Goal: Transaction & Acquisition: Purchase product/service

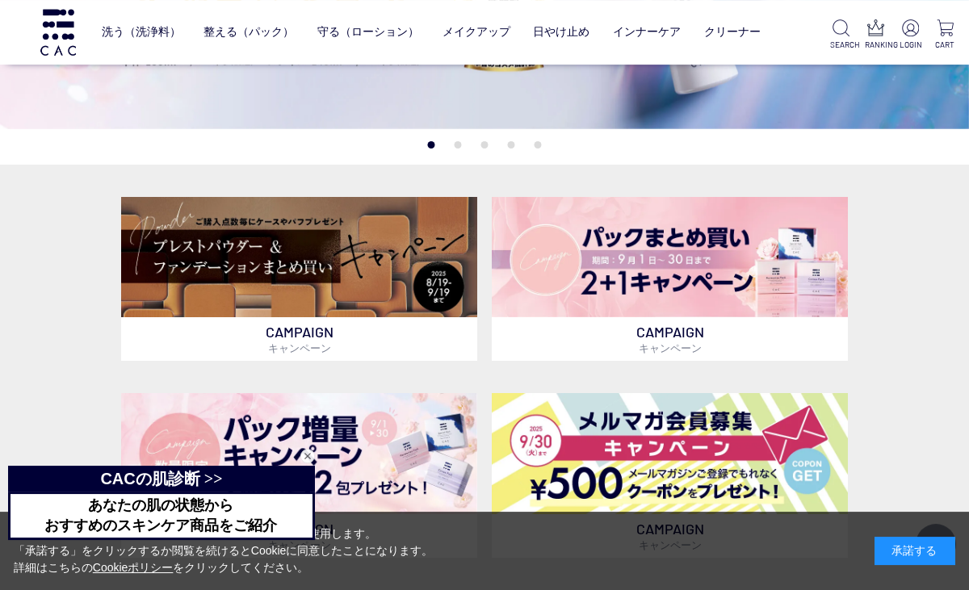
scroll to position [245, 0]
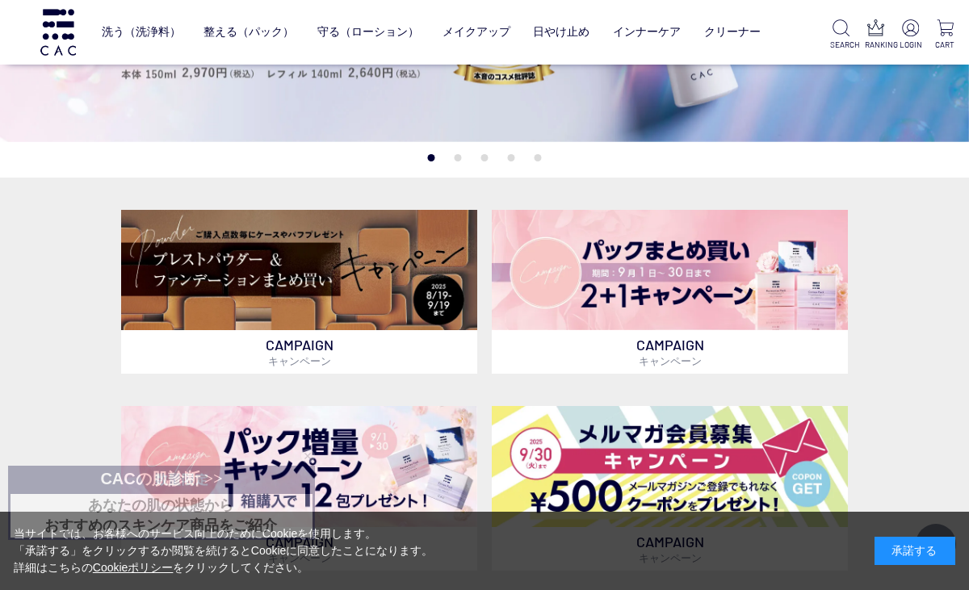
click at [179, 301] on img at bounding box center [299, 270] width 356 height 121
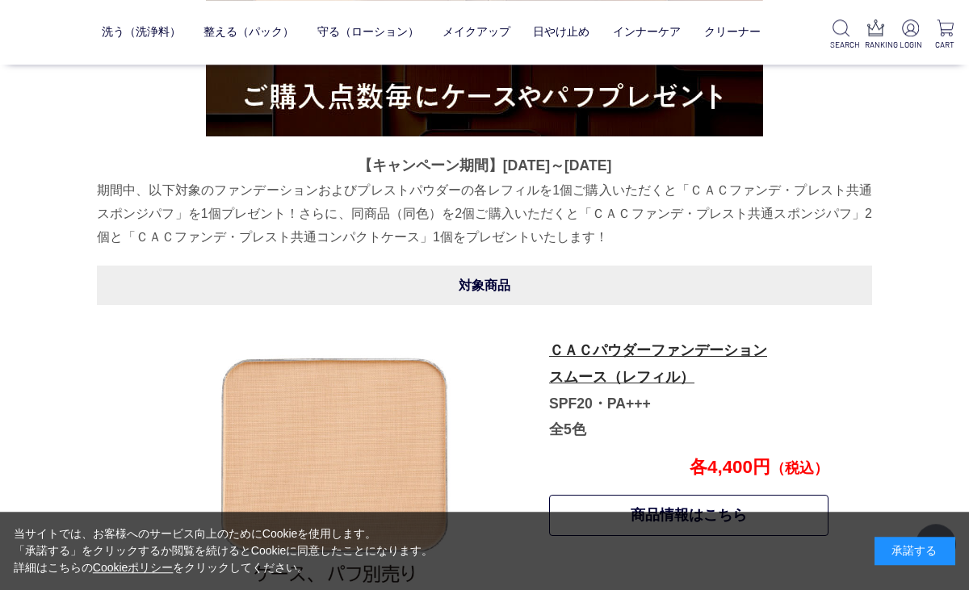
scroll to position [591, 0]
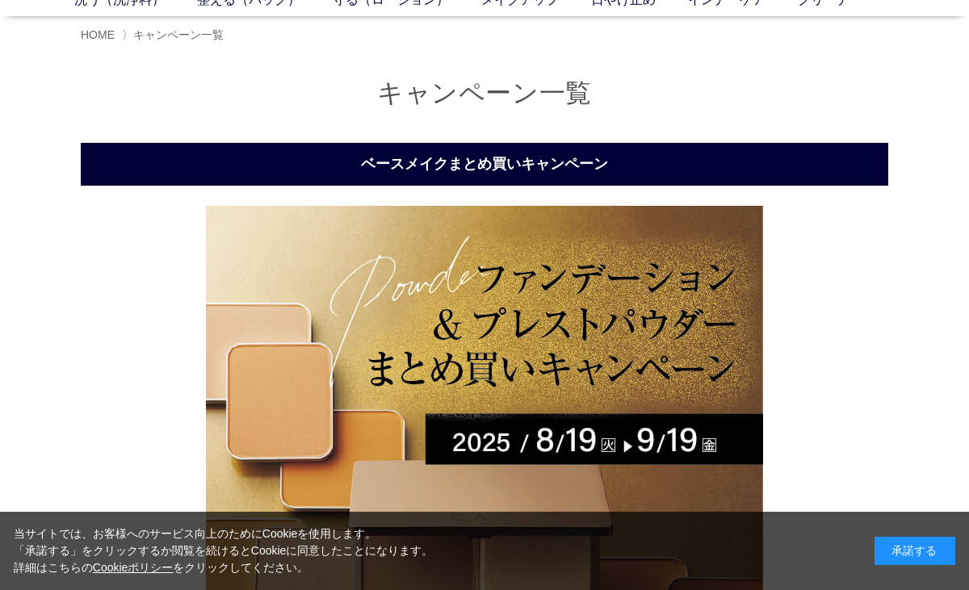
scroll to position [0, 0]
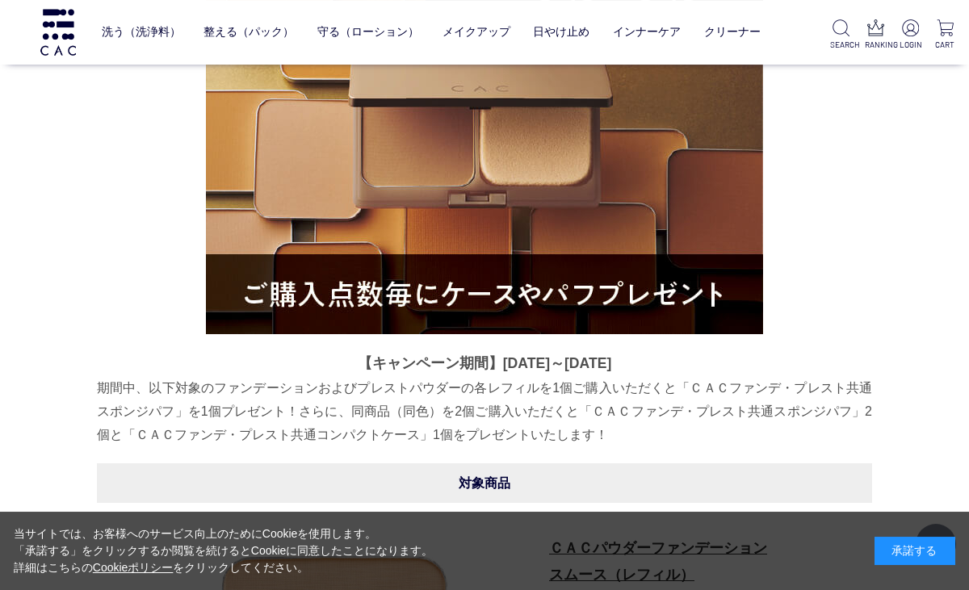
click at [712, 225] on img at bounding box center [484, 55] width 557 height 557
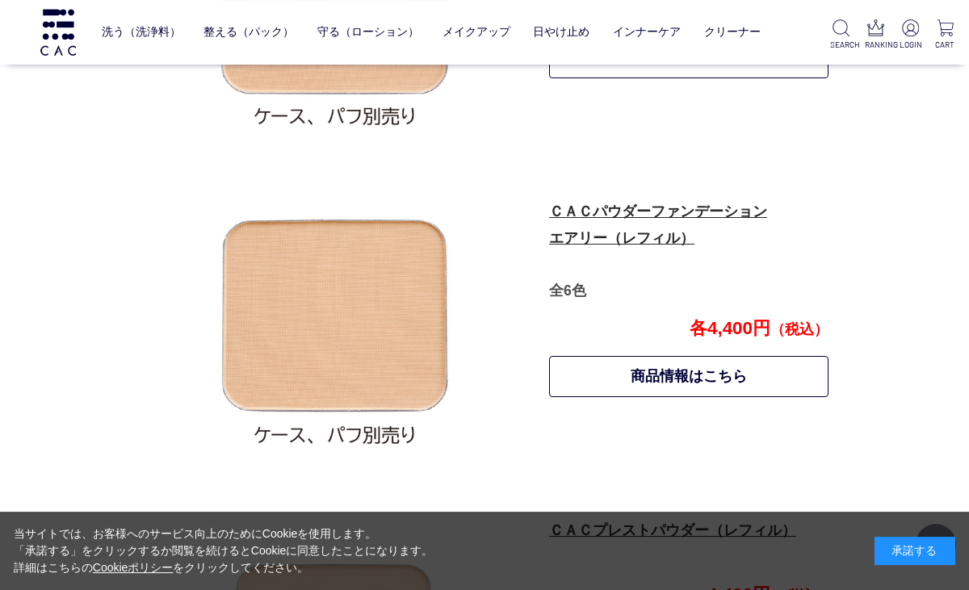
scroll to position [1069, 0]
click at [729, 216] on link "ＣＡＣパウダーファンデーション エアリー（レフィル）" at bounding box center [658, 225] width 218 height 43
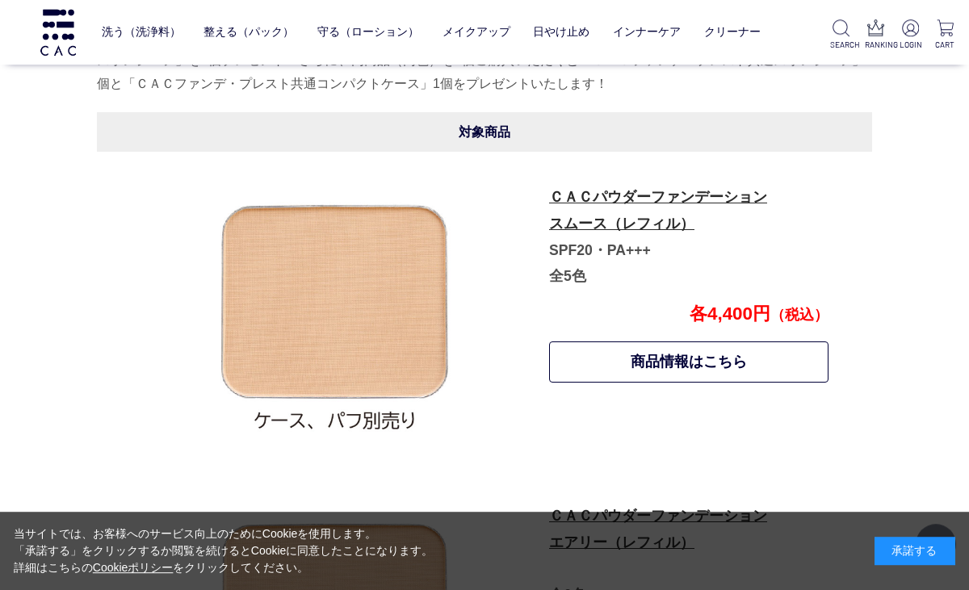
scroll to position [764, 0]
click at [733, 195] on link "ＣＡＣパウダーファンデーション スムース（レフィル）" at bounding box center [658, 210] width 218 height 43
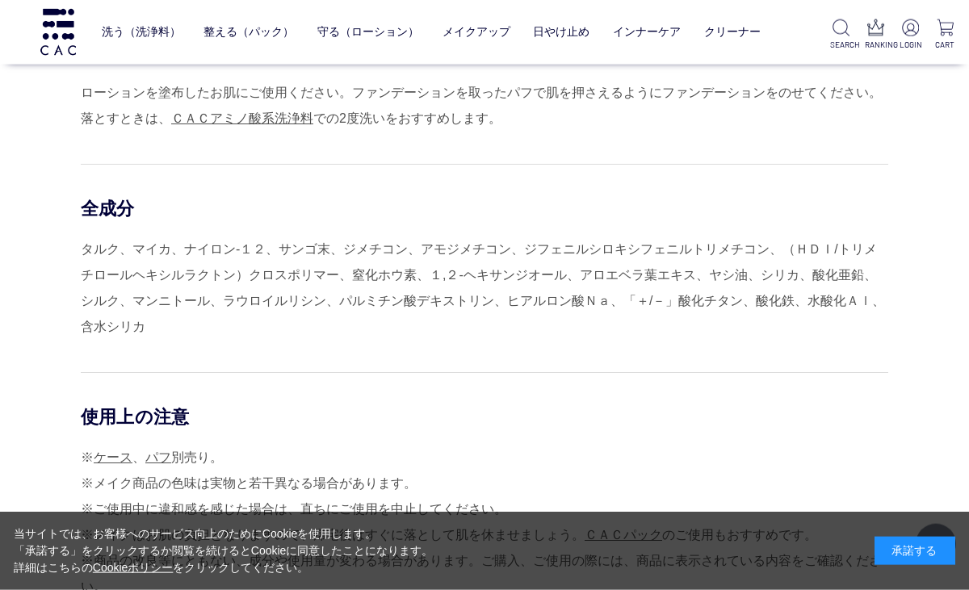
scroll to position [1572, 0]
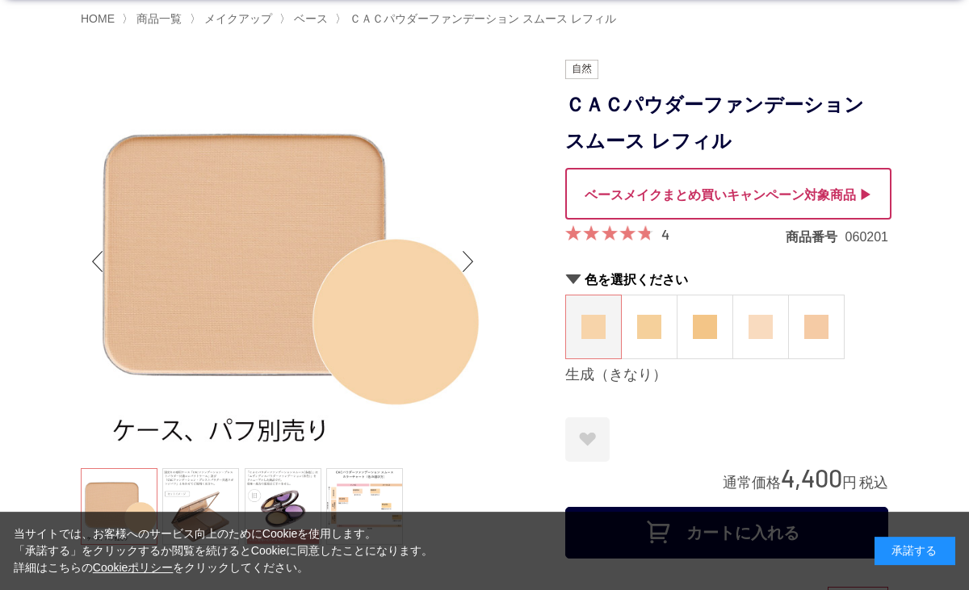
scroll to position [145, 0]
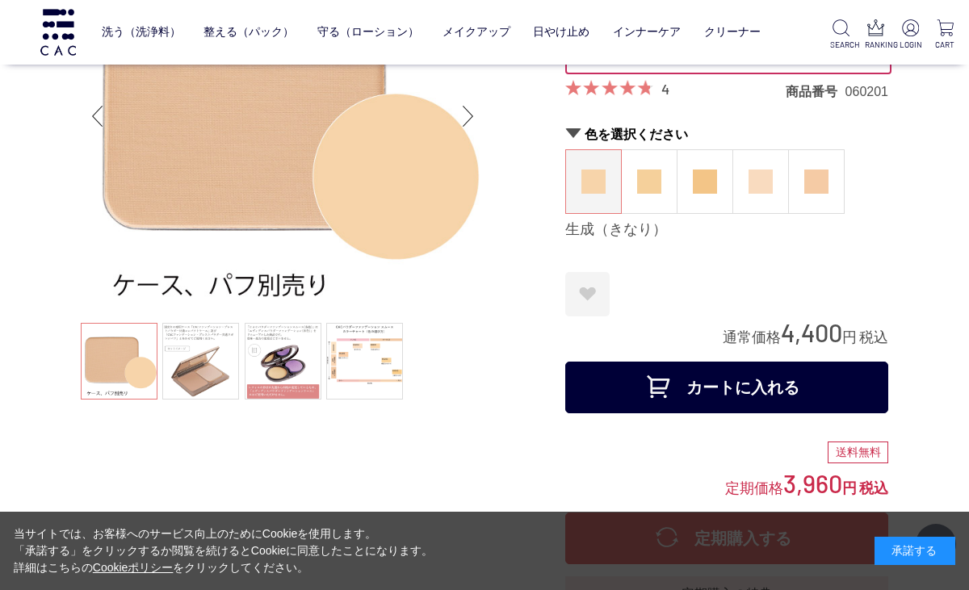
click at [368, 397] on link at bounding box center [364, 361] width 77 height 77
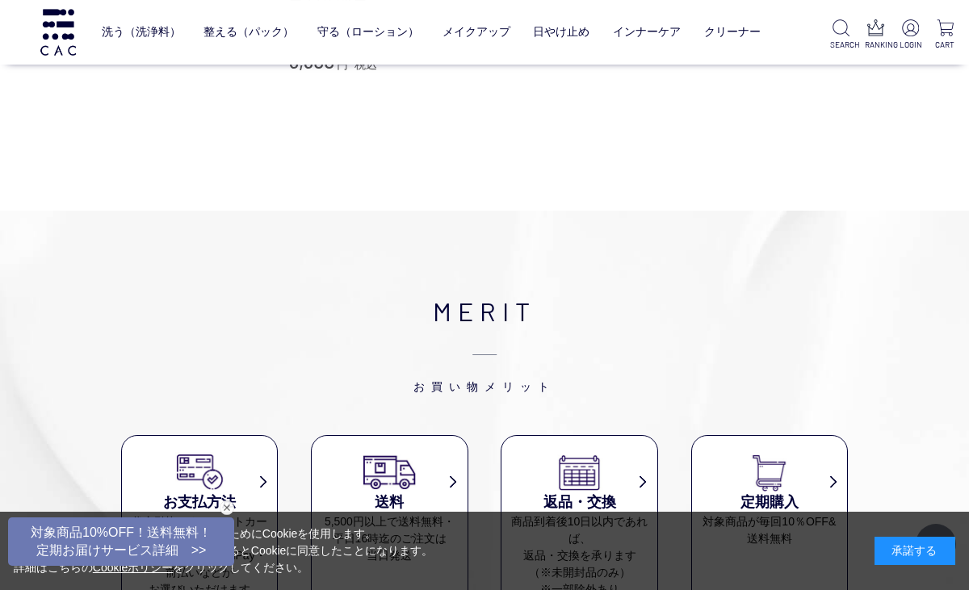
scroll to position [4000, 0]
